Goal: Task Accomplishment & Management: Manage account settings

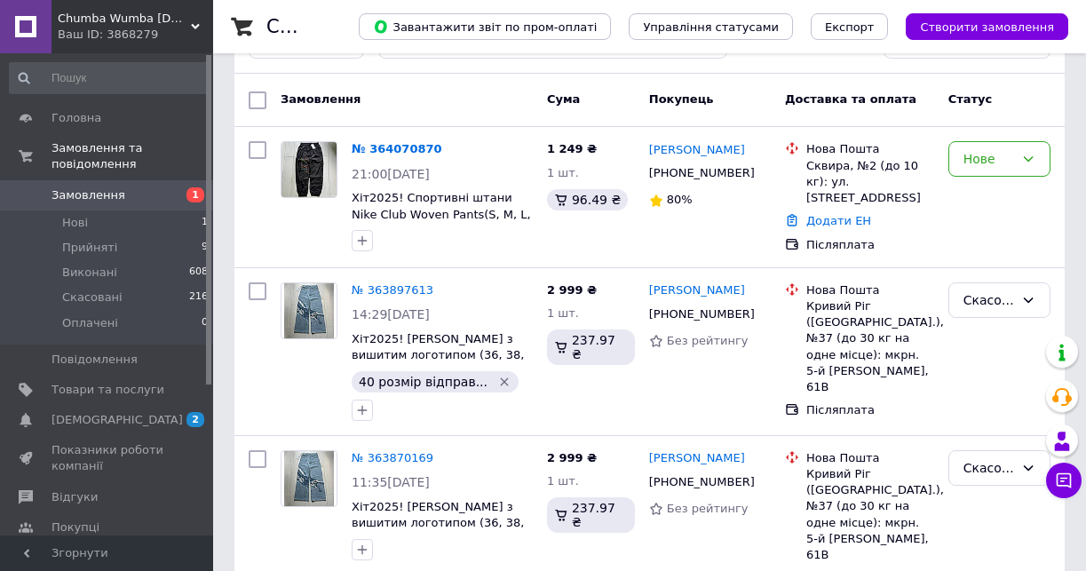
scroll to position [266, 0]
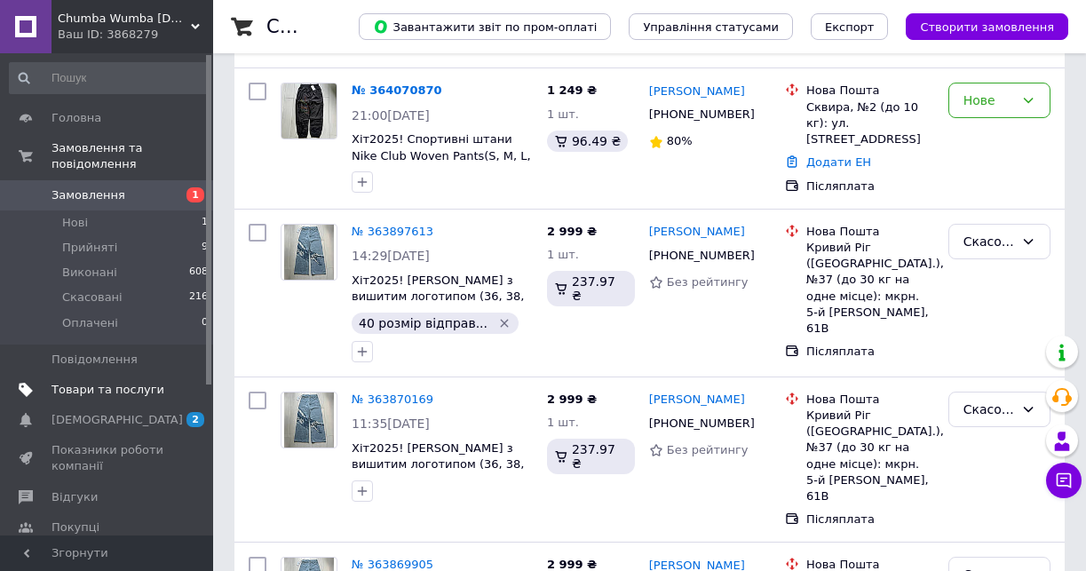
click at [101, 382] on span "Товари та послуги" at bounding box center [107, 390] width 113 height 16
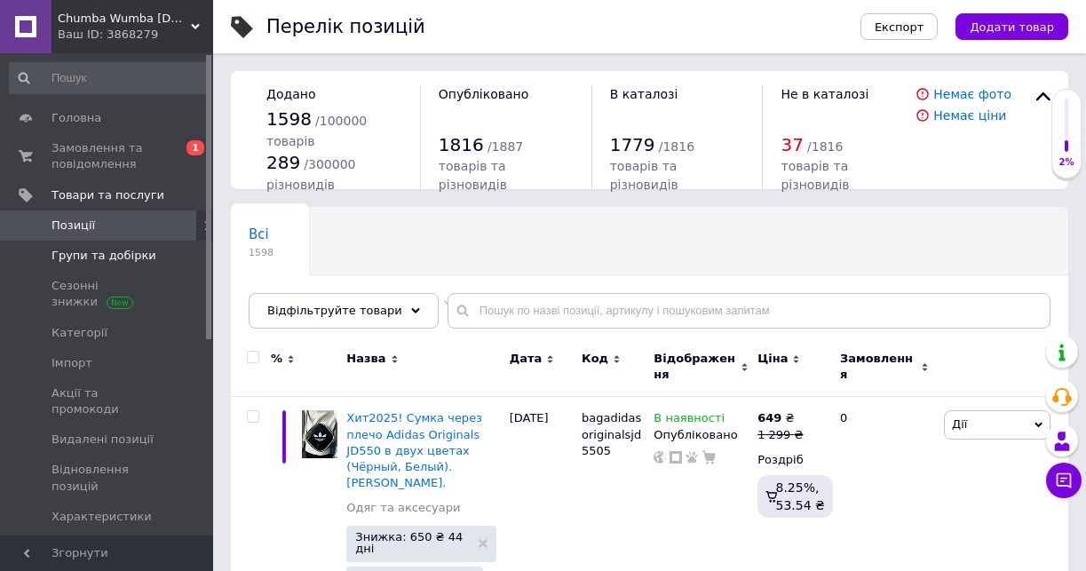
click at [110, 261] on span "Групи та добірки" at bounding box center [103, 256] width 105 height 16
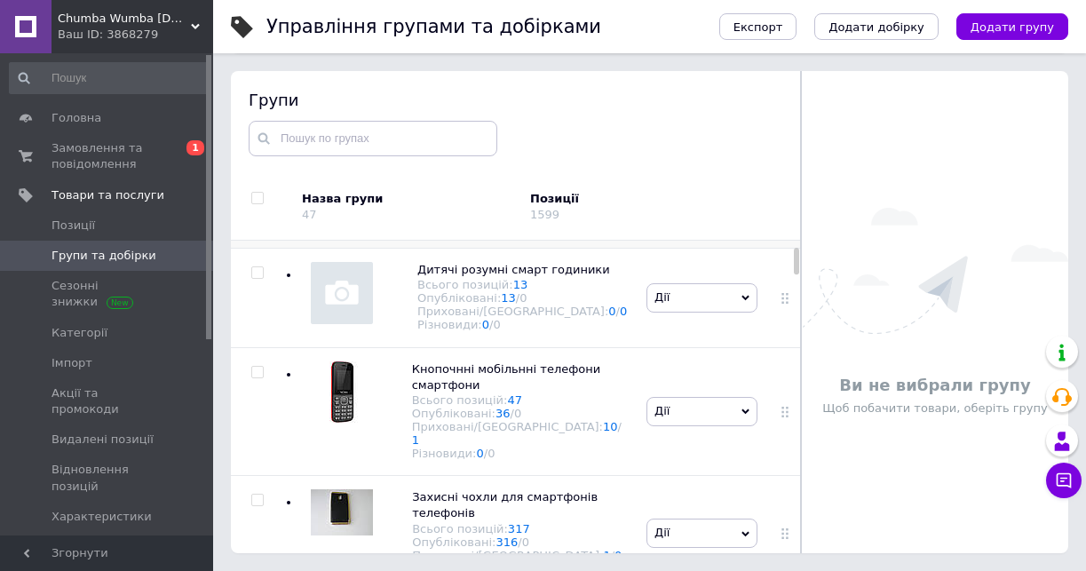
scroll to position [178, 0]
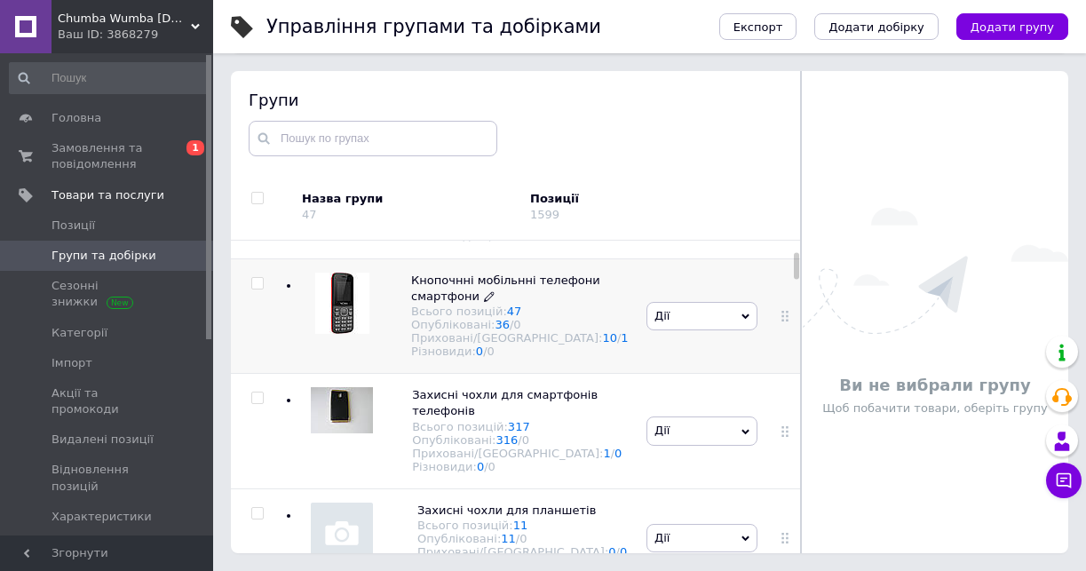
click at [480, 300] on span "Кнопочнні мобільнні телефони смартфони" at bounding box center [505, 287] width 189 height 29
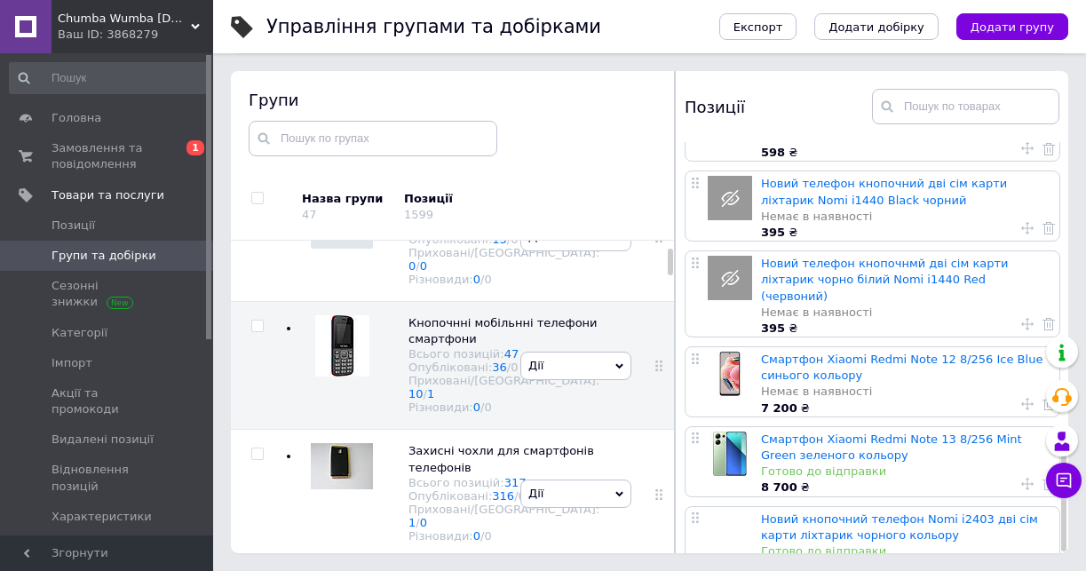
scroll to position [1238, 0]
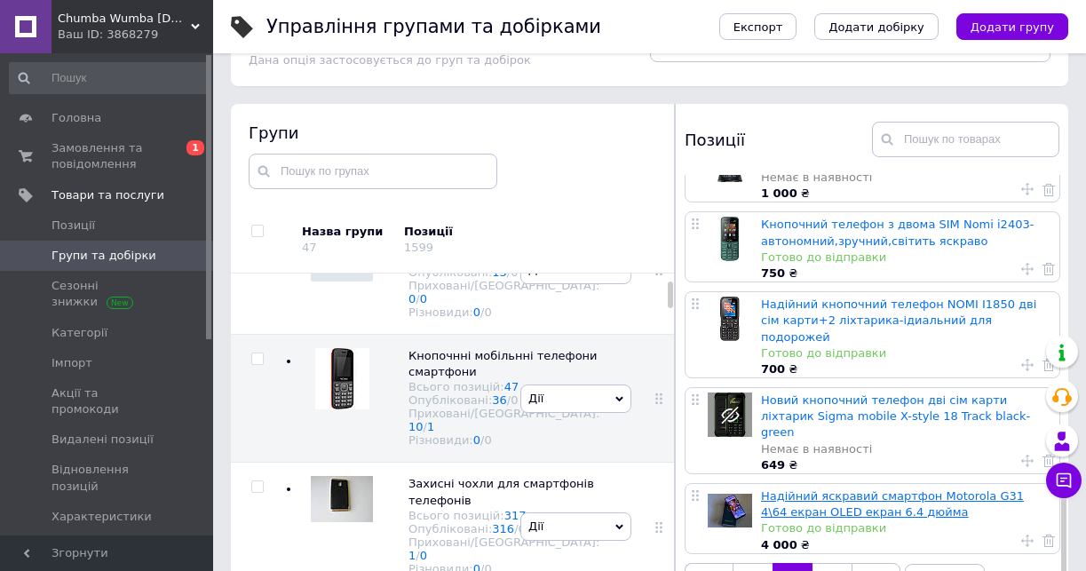
scroll to position [100, 0]
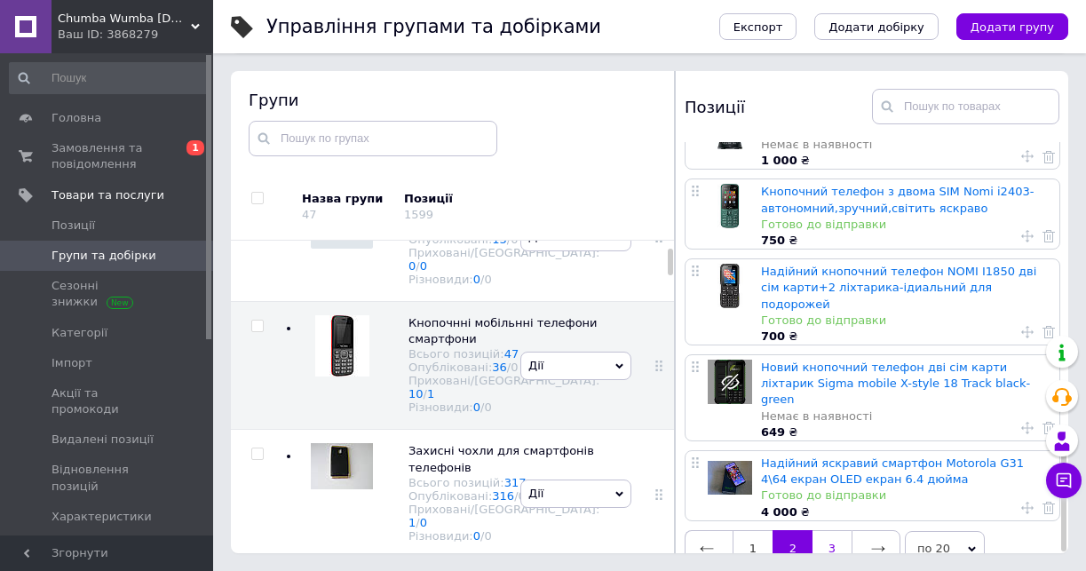
click at [837, 530] on link "3" at bounding box center [831, 548] width 39 height 37
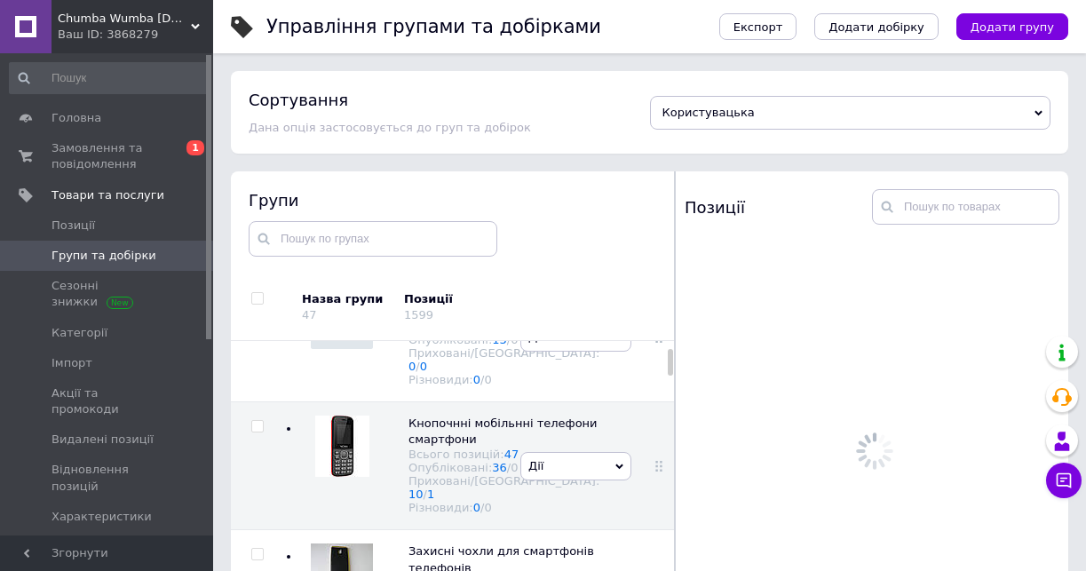
scroll to position [0, 0]
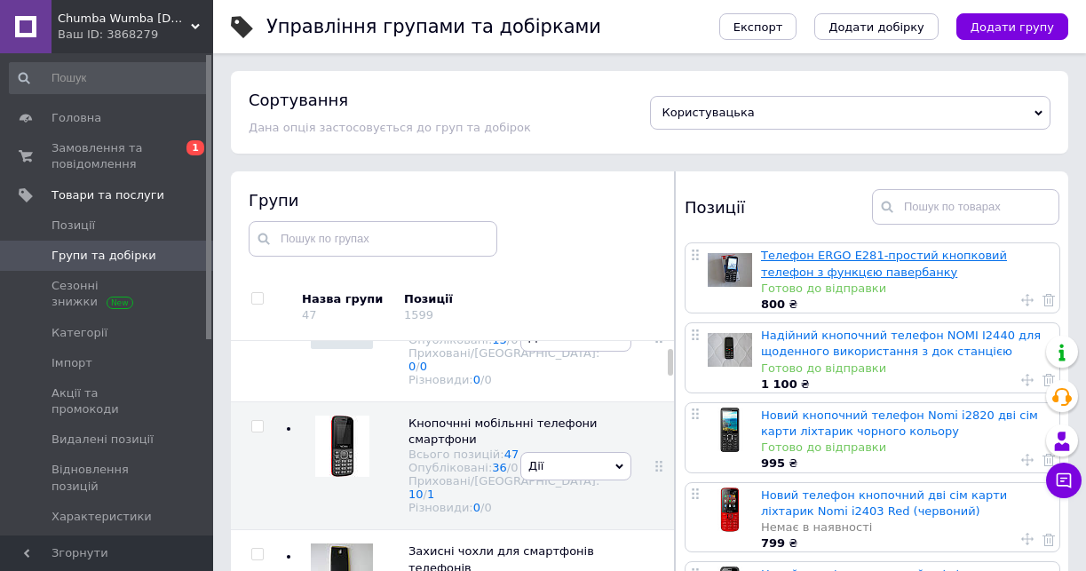
click at [815, 270] on link "Телефон ERGO E281-простий кнопковий телефон з функцєю павербанку" at bounding box center [884, 263] width 246 height 29
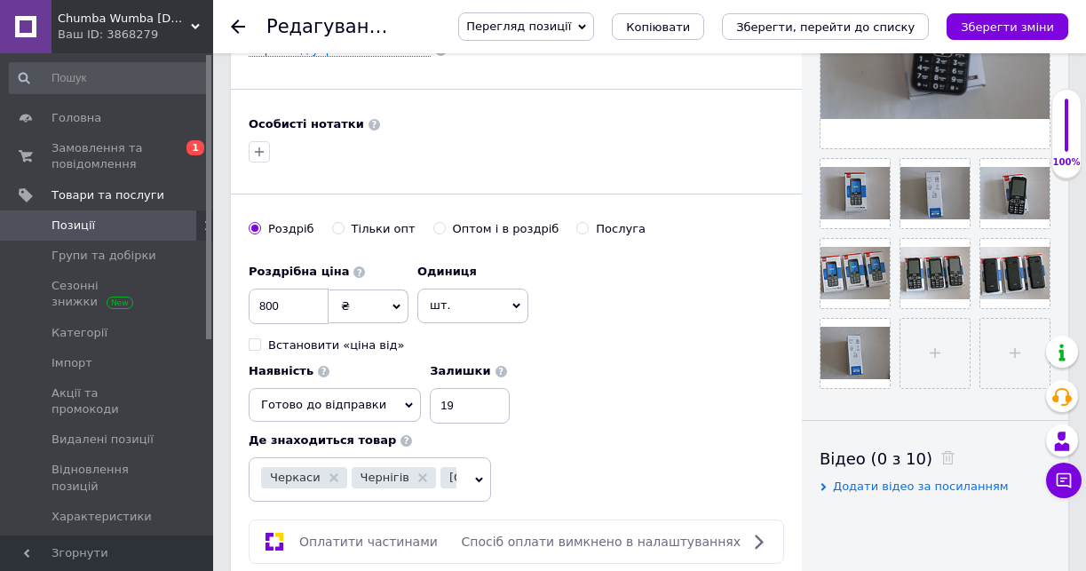
scroll to position [533, 0]
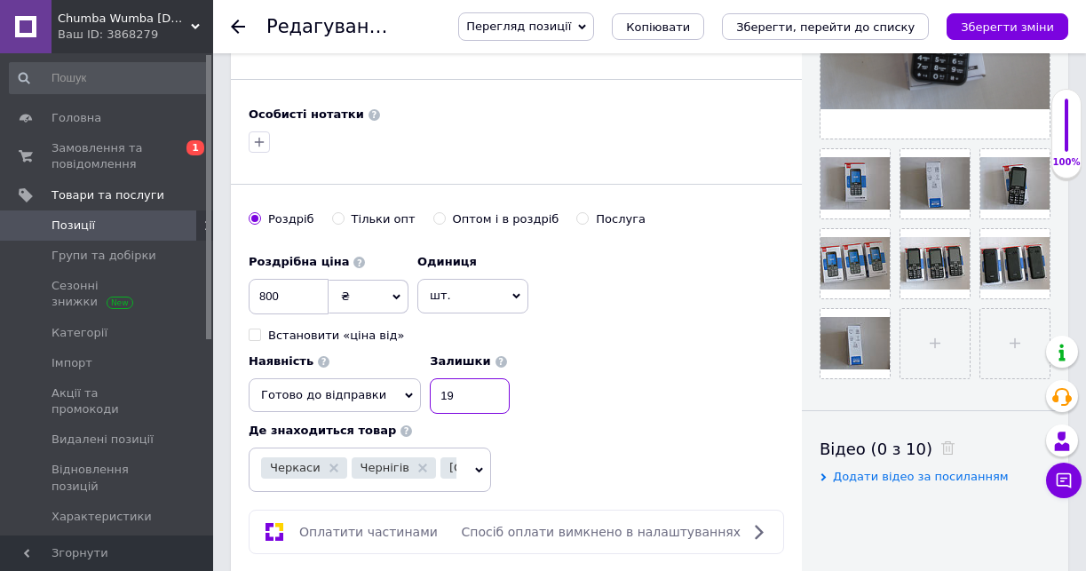
click at [475, 407] on input "19" at bounding box center [470, 396] width 80 height 36
type input "1"
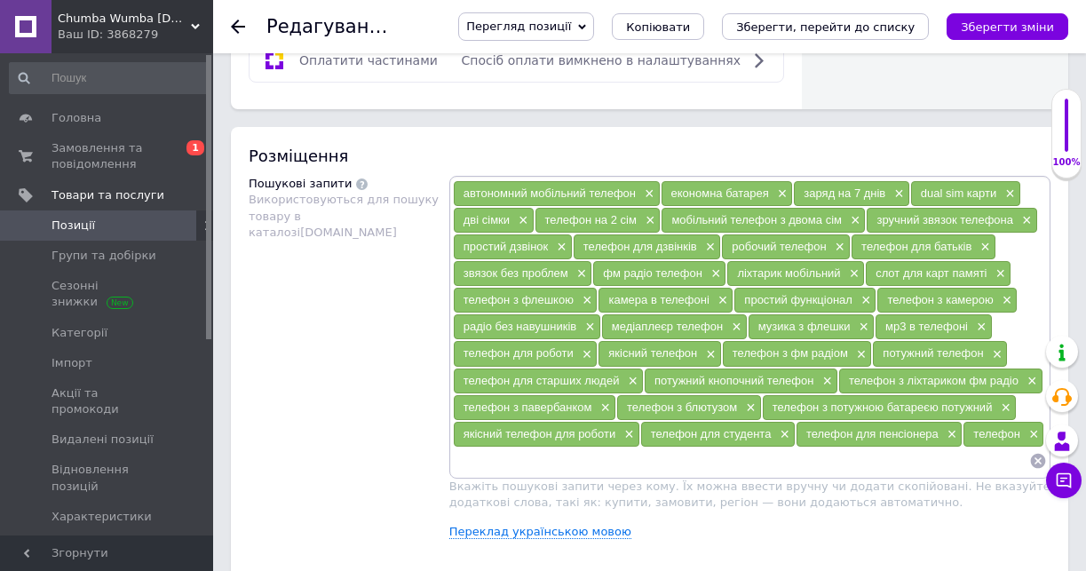
scroll to position [1154, 0]
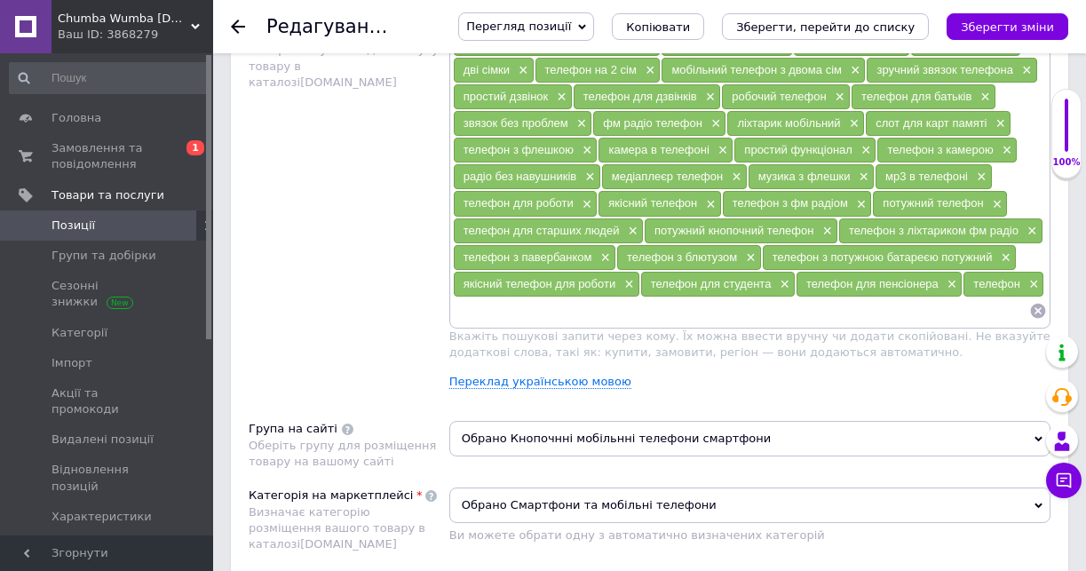
type input "28"
click at [480, 324] on input at bounding box center [741, 310] width 576 height 27
type input "телефон з ліхтариком"
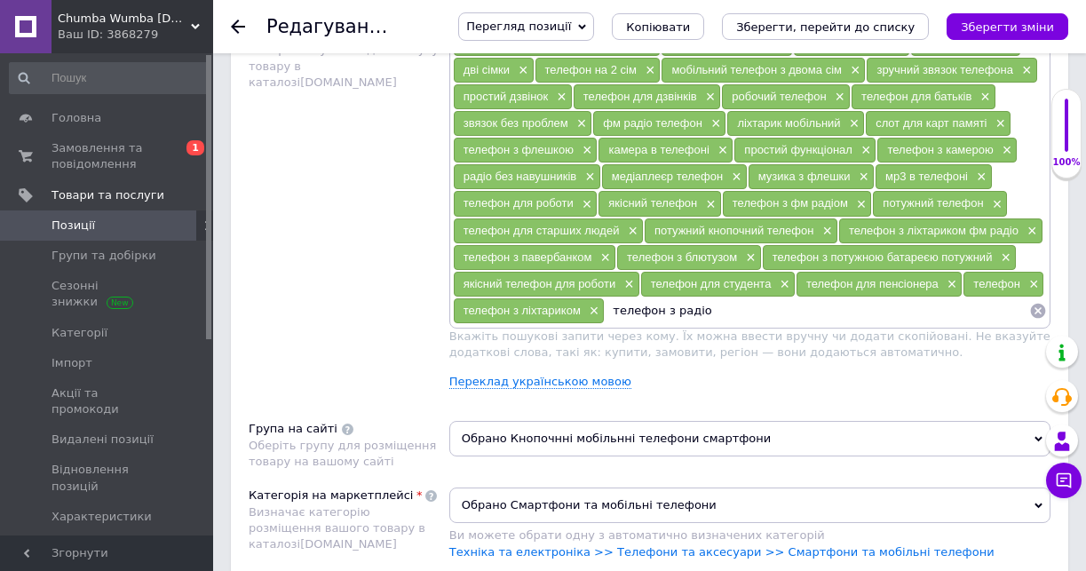
type input "телефон з радіо"
type input "телефон з мр3"
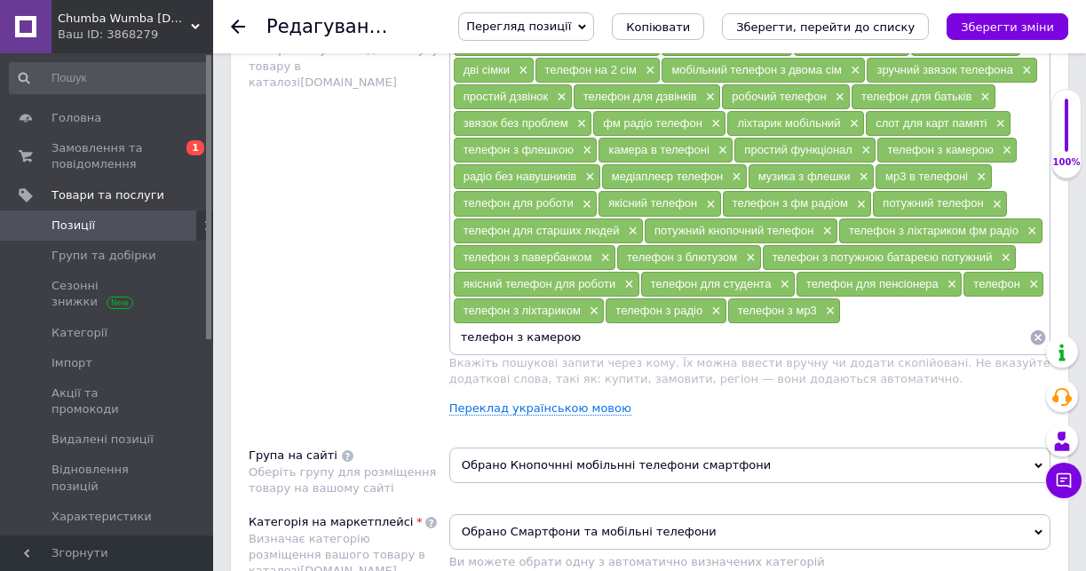
click at [508, 340] on input "телефон з камерою" at bounding box center [741, 337] width 576 height 27
type input "телефон кнопочний з камерою"
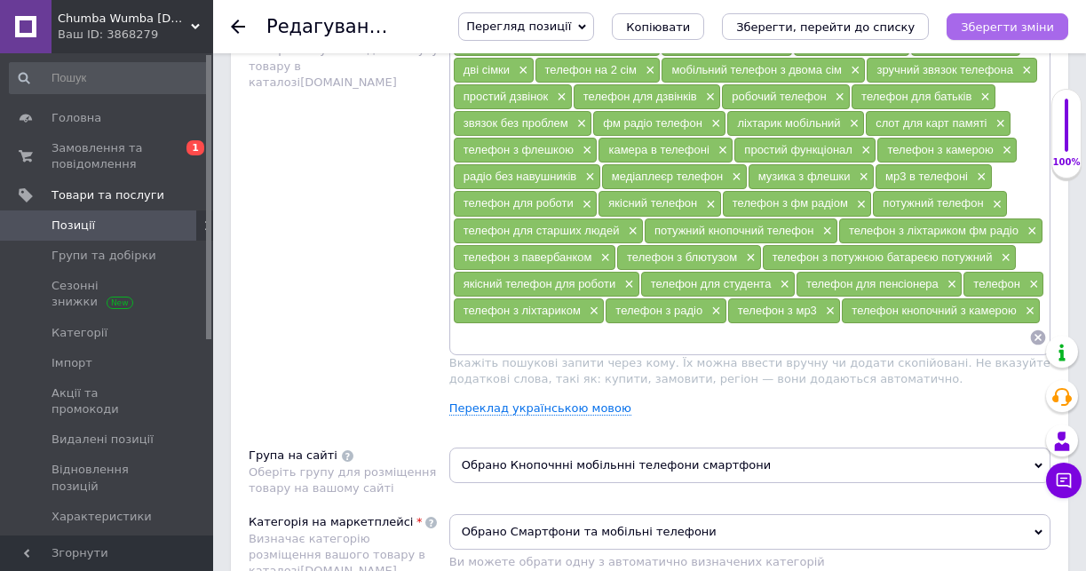
click at [1023, 29] on icon "Зберегти зміни" at bounding box center [1006, 26] width 93 height 13
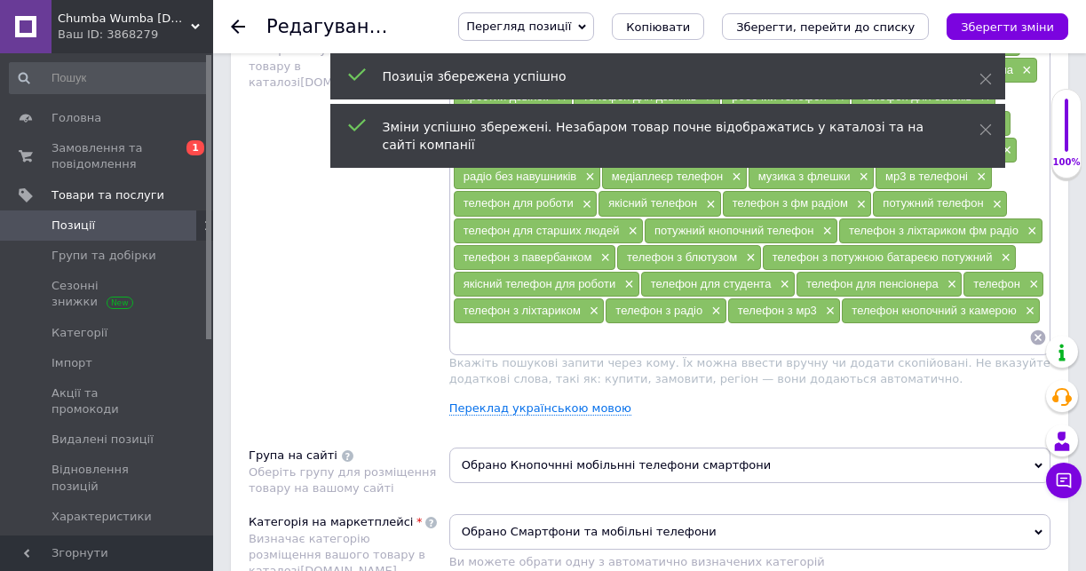
click at [479, 349] on input at bounding box center [741, 337] width 576 height 27
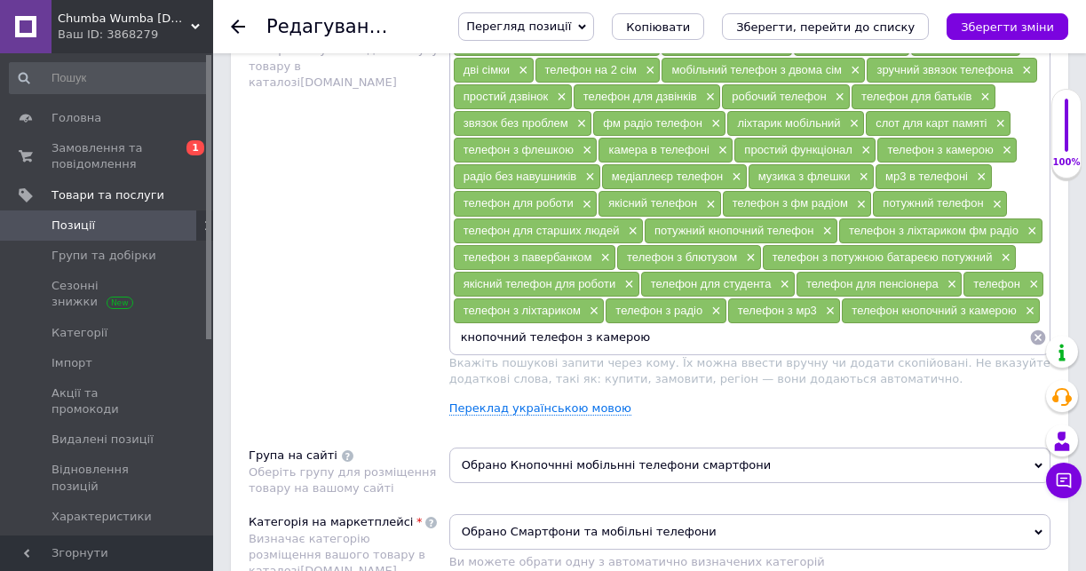
type input "кнопочний телефон з камерою"
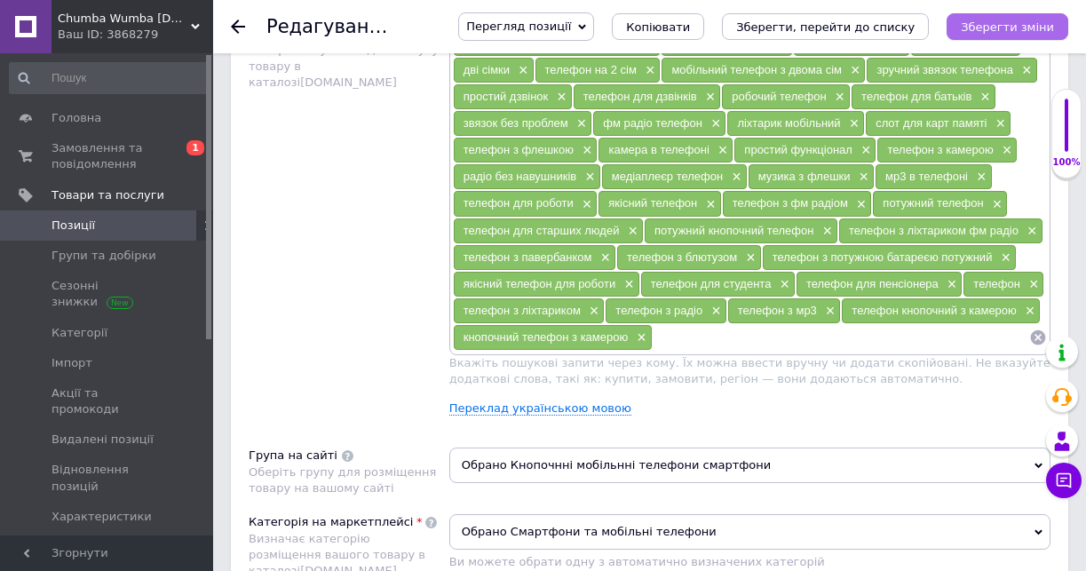
click at [1025, 31] on icon "Зберегти зміни" at bounding box center [1006, 26] width 93 height 13
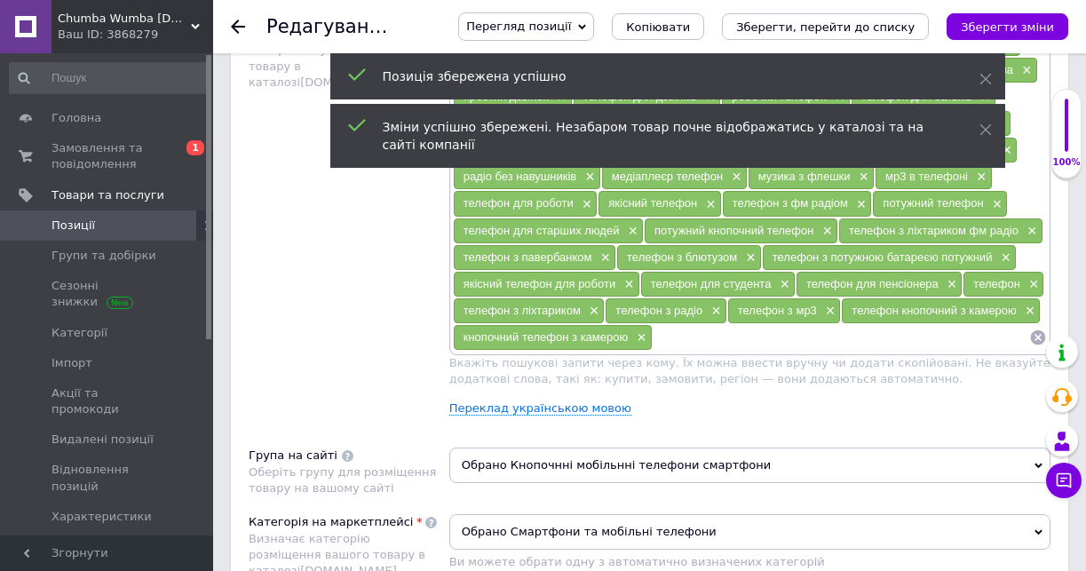
click at [701, 344] on input at bounding box center [840, 337] width 376 height 27
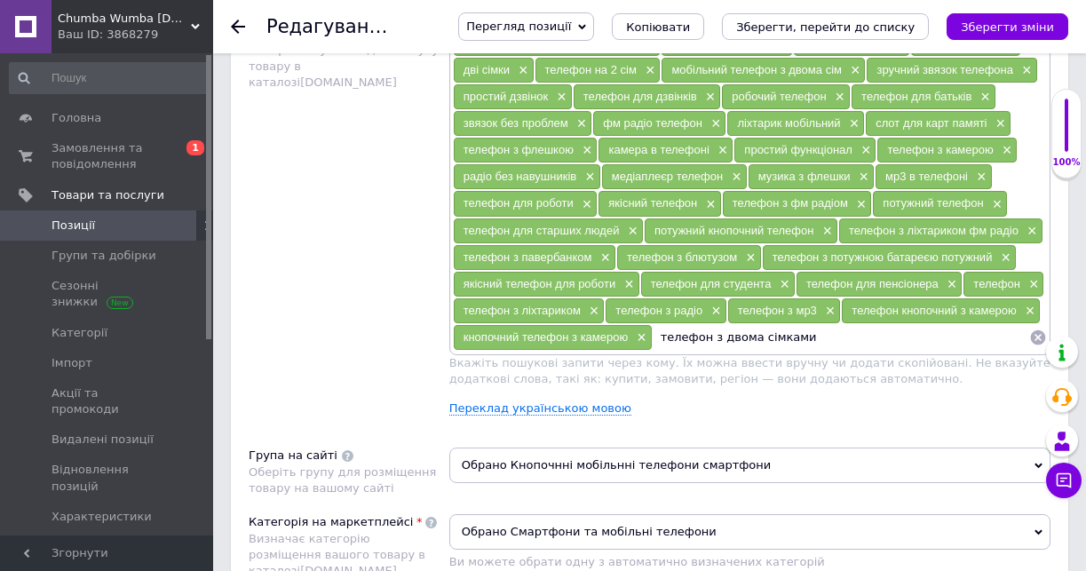
type input "телефон з двома сімками"
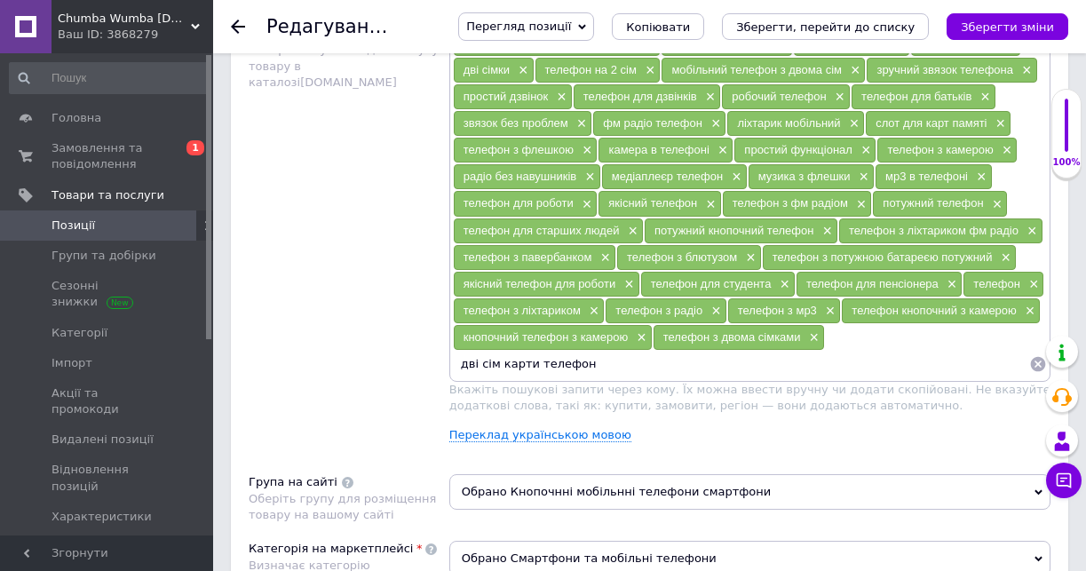
type input "дві сім карти телефон"
type input "дві сім карти"
type input "телефон 2 сім"
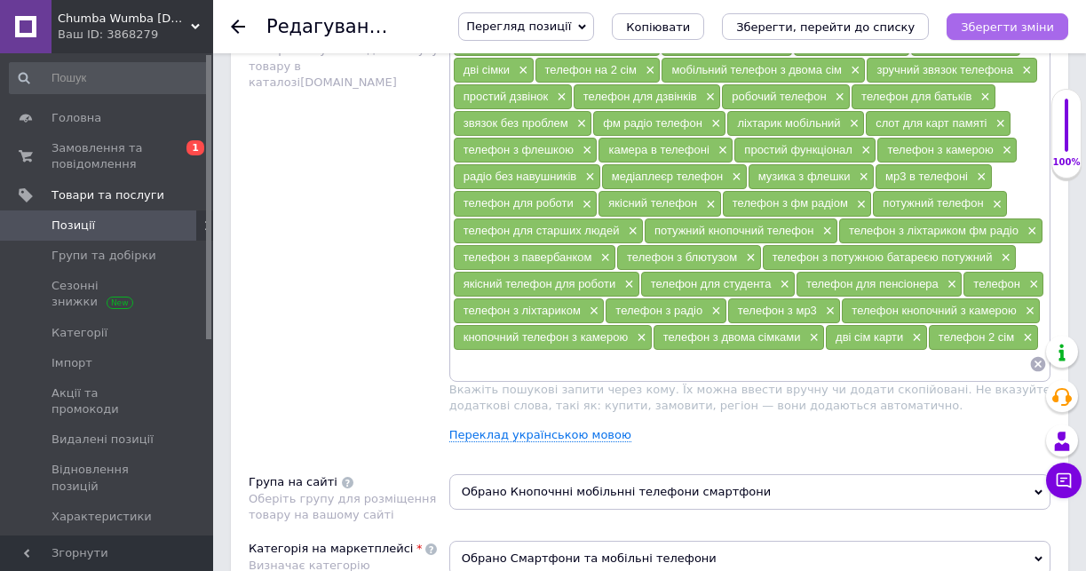
click at [1022, 28] on icon "Зберегти зміни" at bounding box center [1006, 26] width 93 height 13
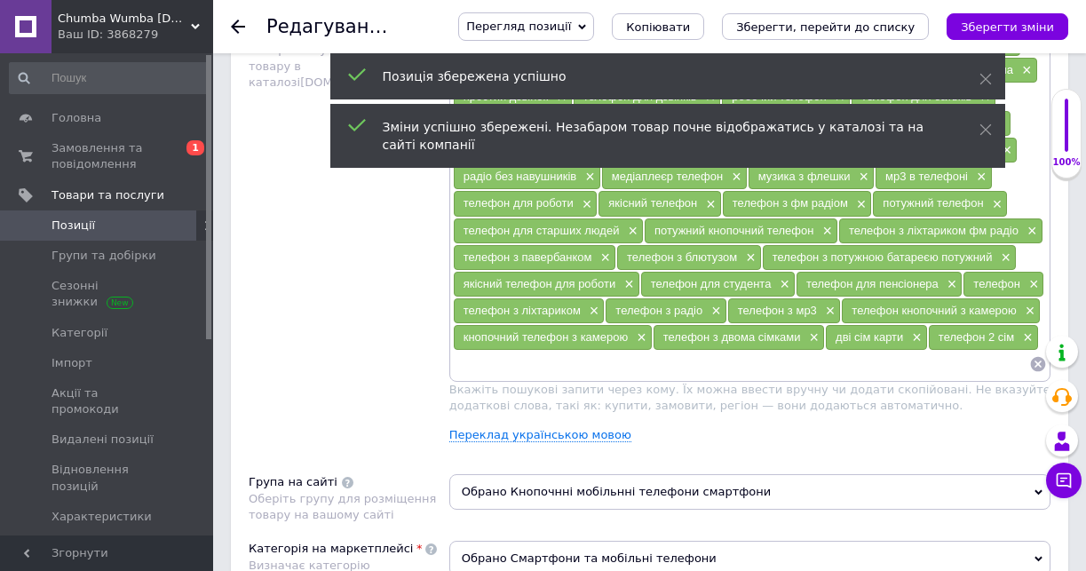
click at [486, 375] on input at bounding box center [741, 364] width 576 height 27
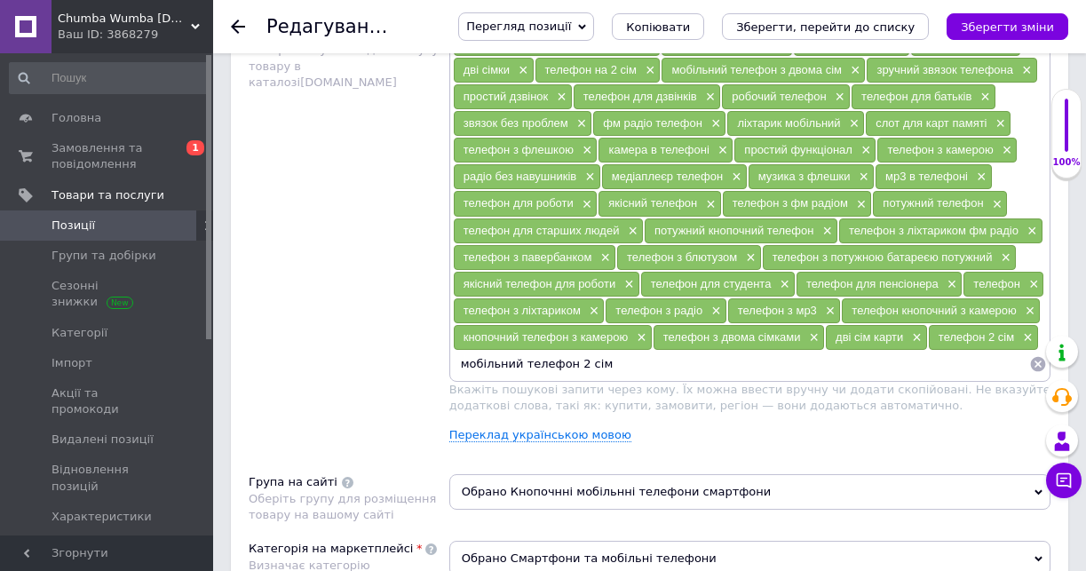
type input "мобільний телефон 2 сім"
click at [1035, 28] on icon "Зберегти зміни" at bounding box center [1006, 26] width 93 height 13
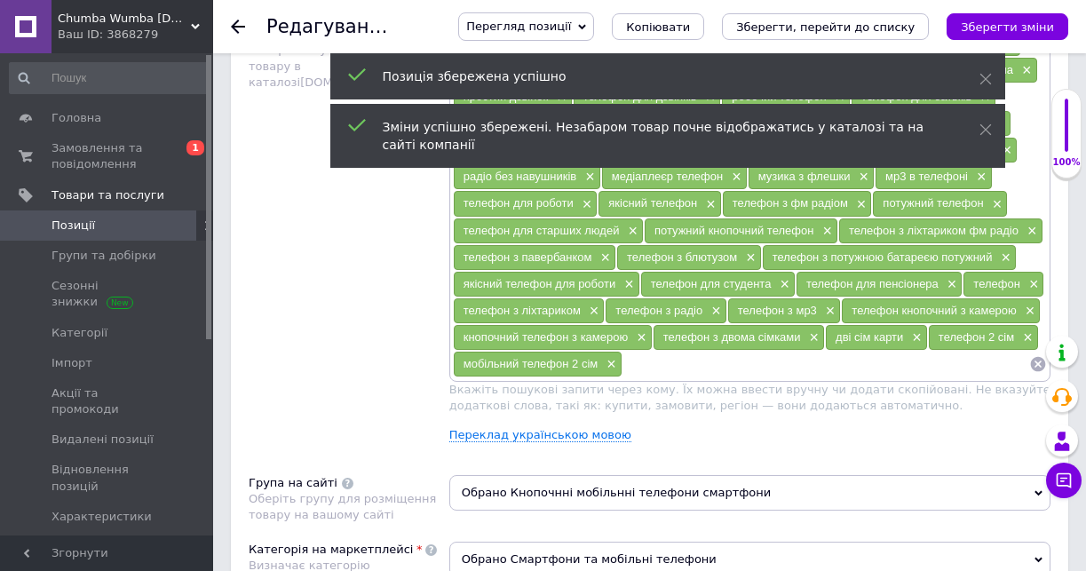
click at [653, 374] on input at bounding box center [825, 364] width 407 height 27
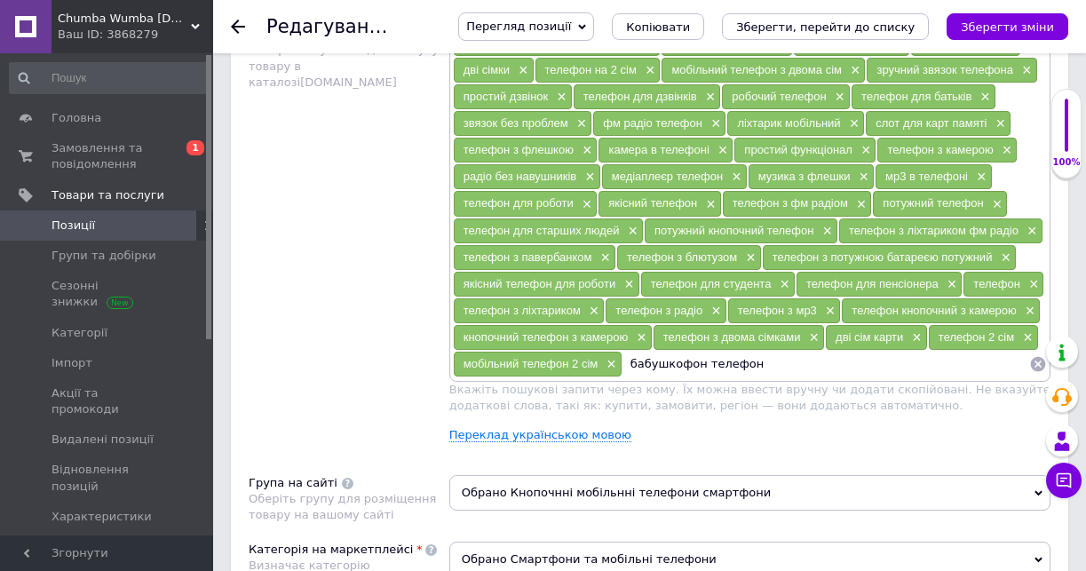
type input "бабушкофон телефон"
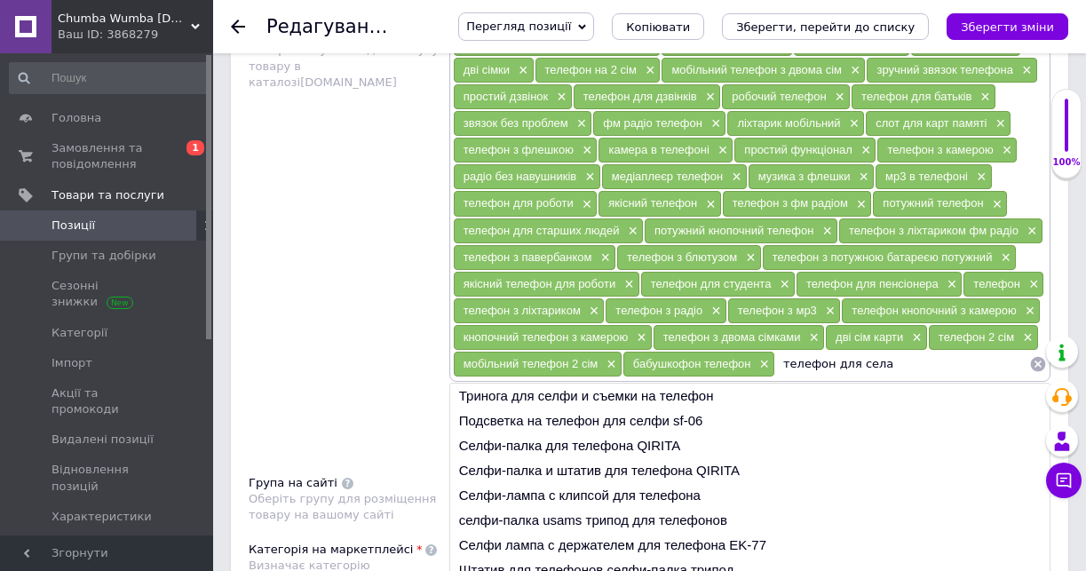
type input "телефон для села"
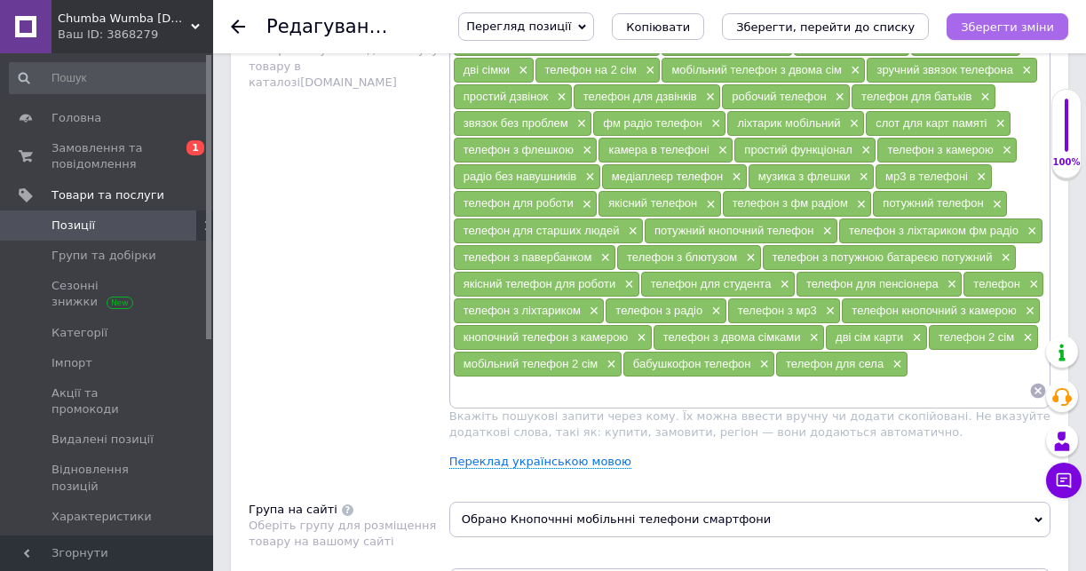
click at [1000, 25] on icon "Зберегти зміни" at bounding box center [1006, 26] width 93 height 13
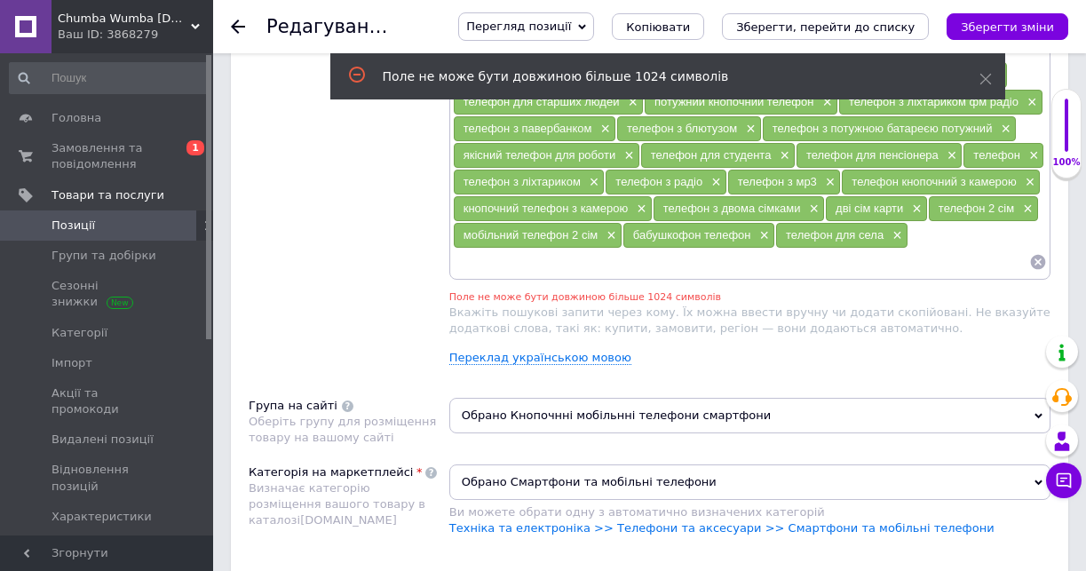
scroll to position [1298, 0]
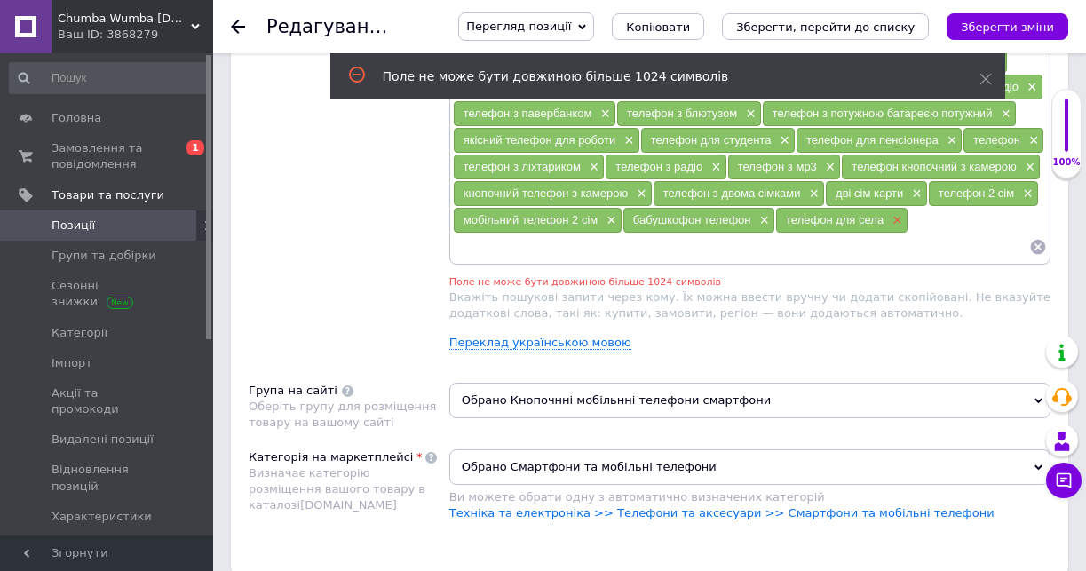
click at [896, 224] on span "×" at bounding box center [895, 220] width 14 height 15
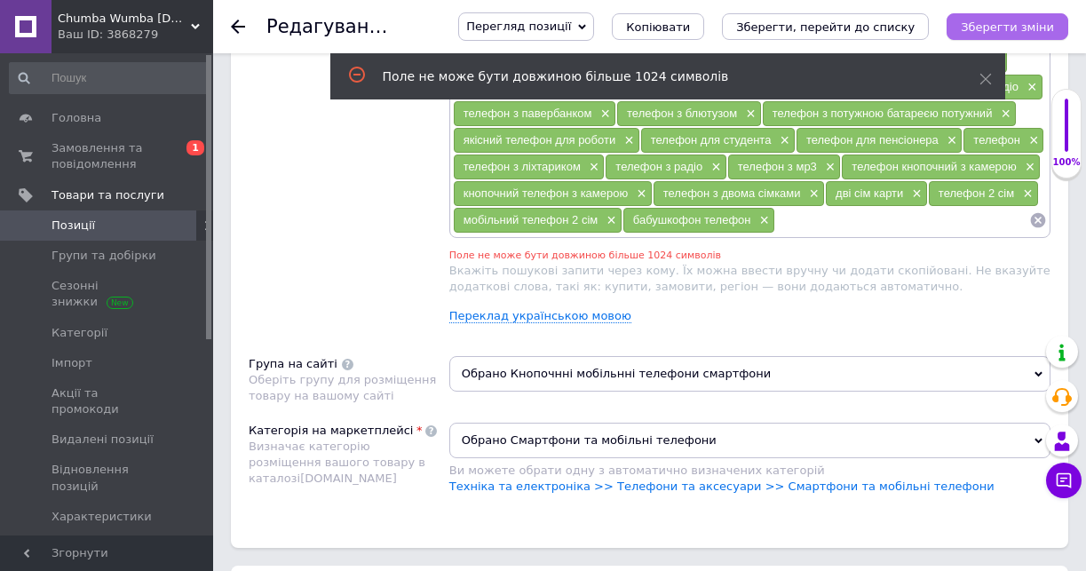
click at [1035, 29] on icon "Зберегти зміни" at bounding box center [1006, 26] width 93 height 13
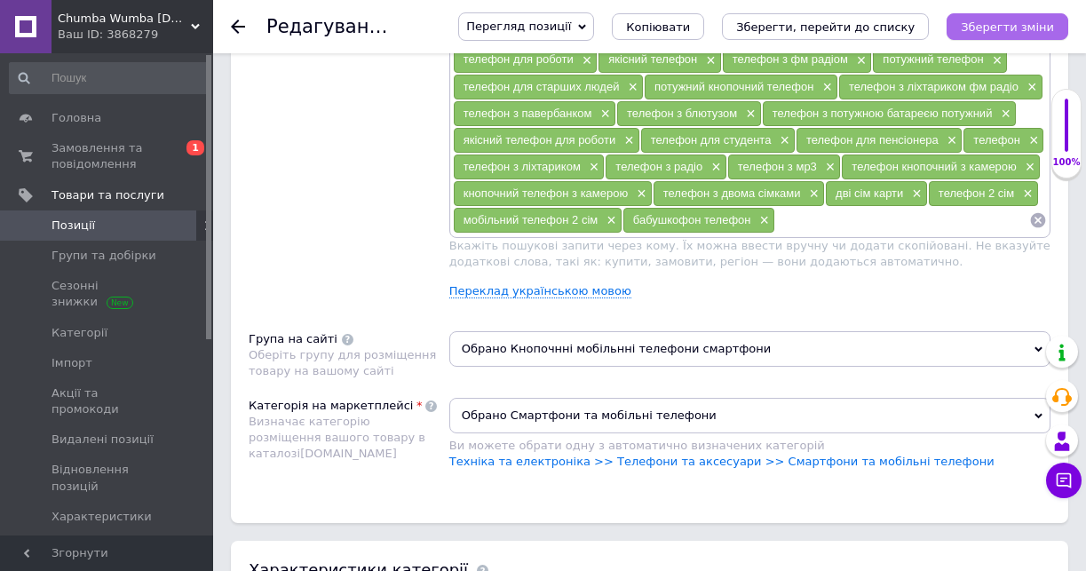
click at [1034, 30] on icon "Зберегти зміни" at bounding box center [1006, 26] width 93 height 13
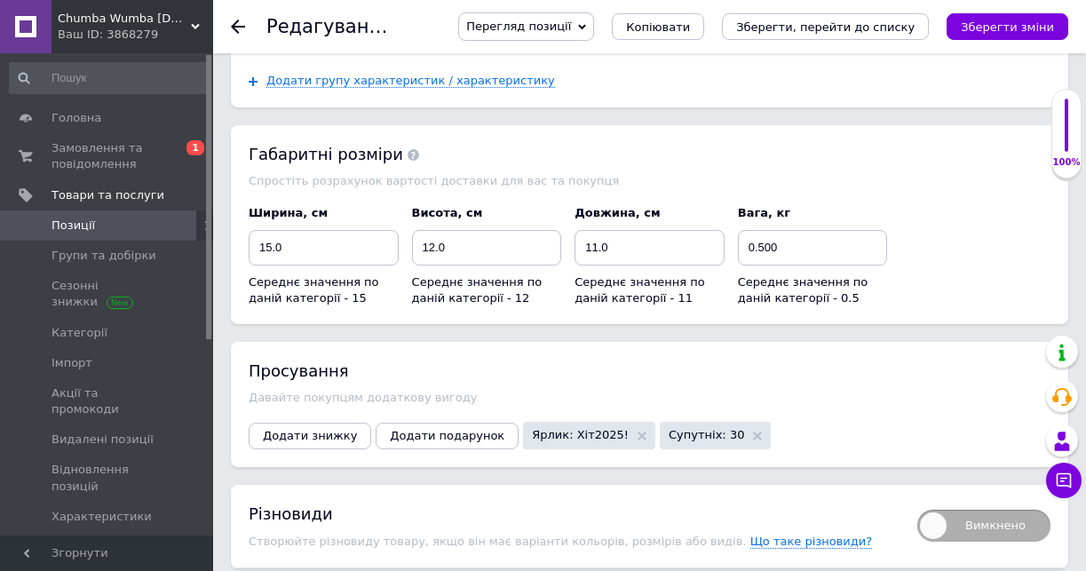
scroll to position [2877, 0]
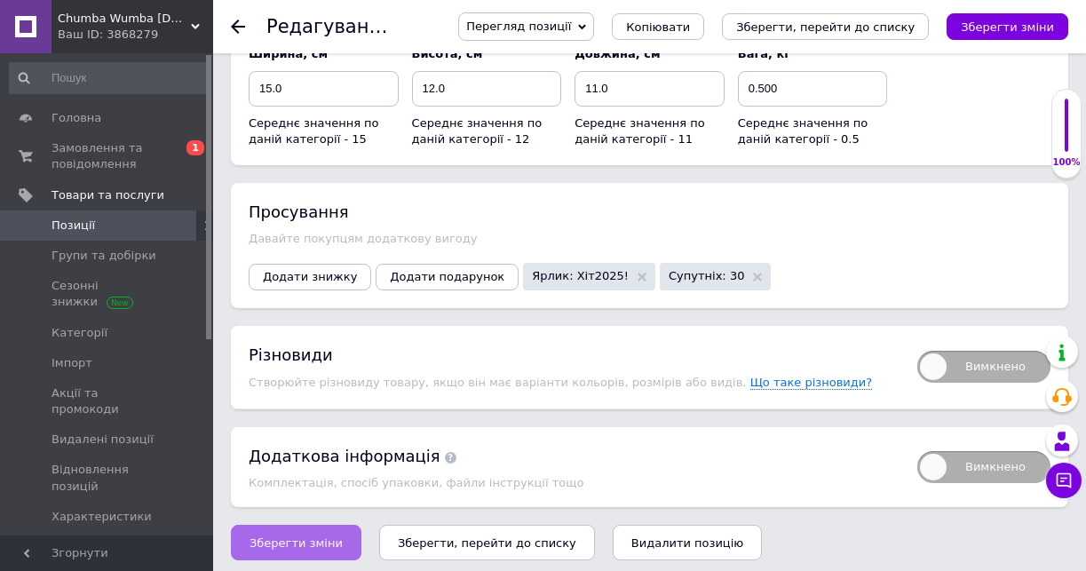
click at [293, 536] on span "Зберегти зміни" at bounding box center [295, 542] width 93 height 13
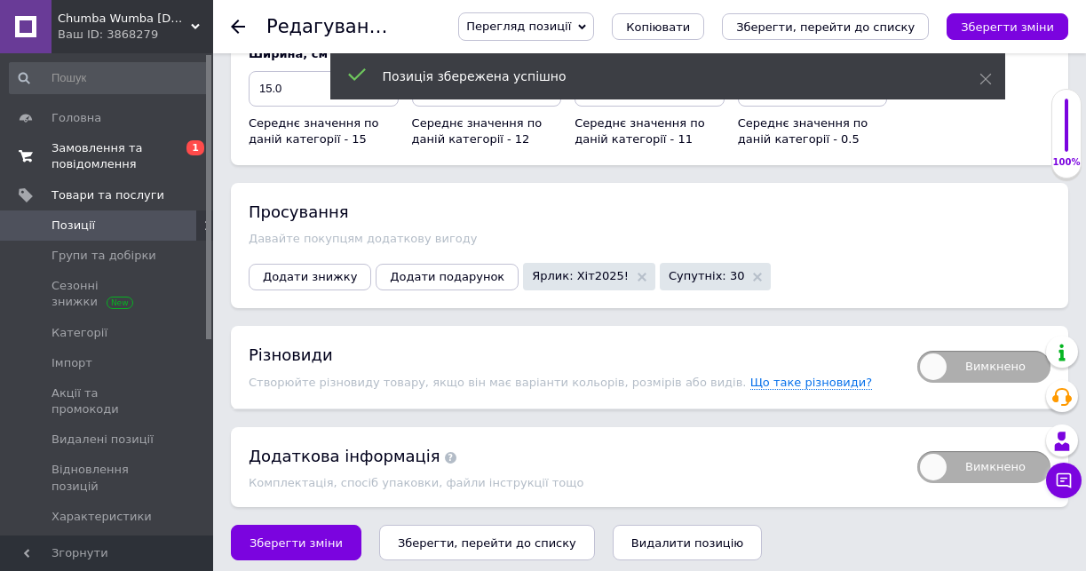
click at [66, 153] on span "Замовлення та повідомлення" at bounding box center [107, 156] width 113 height 32
